Goal: Browse casually

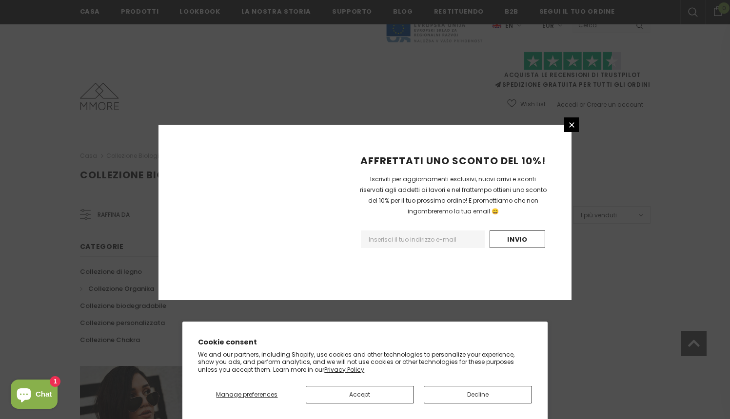
scroll to position [580, 0]
